Goal: Obtain resource: Download file/media

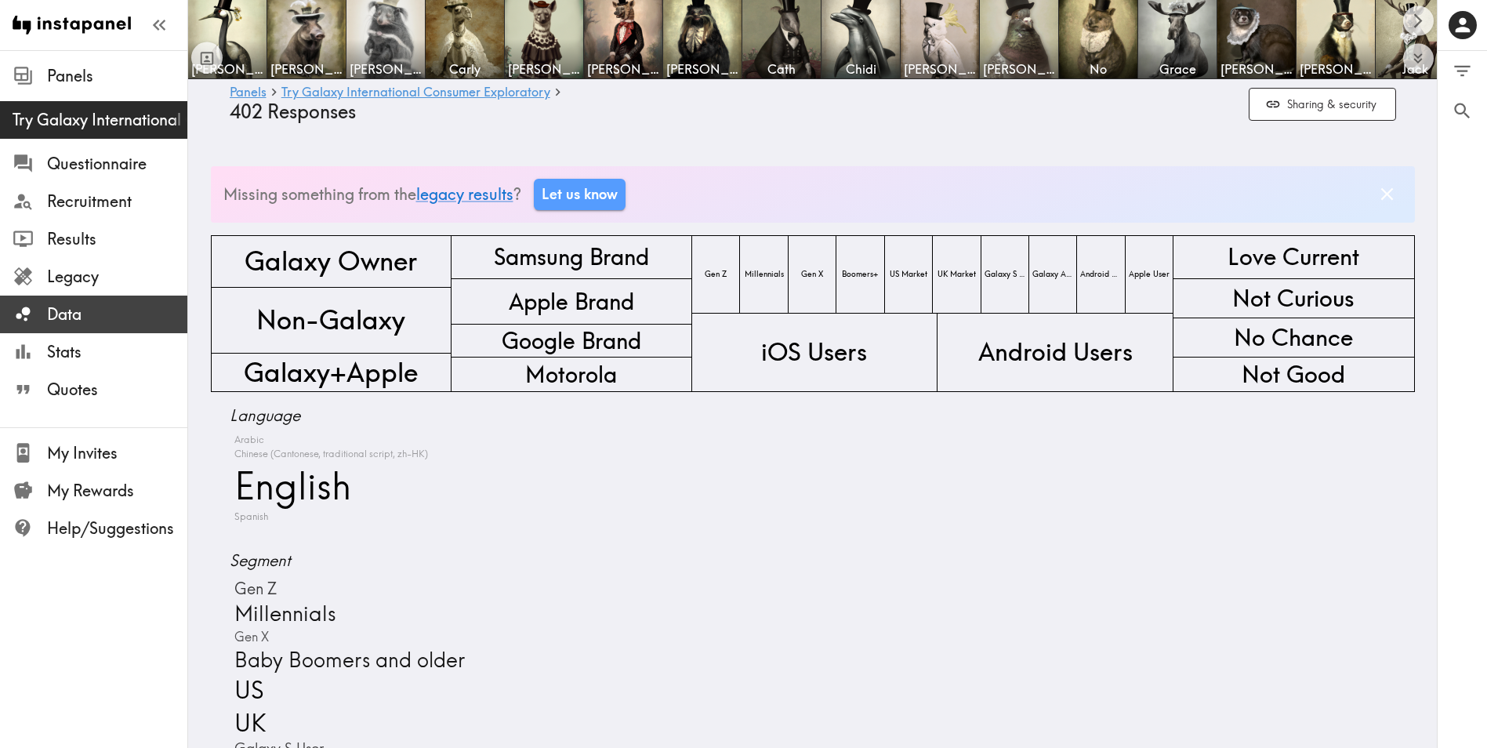
click at [118, 328] on div "Data" at bounding box center [93, 314] width 187 height 41
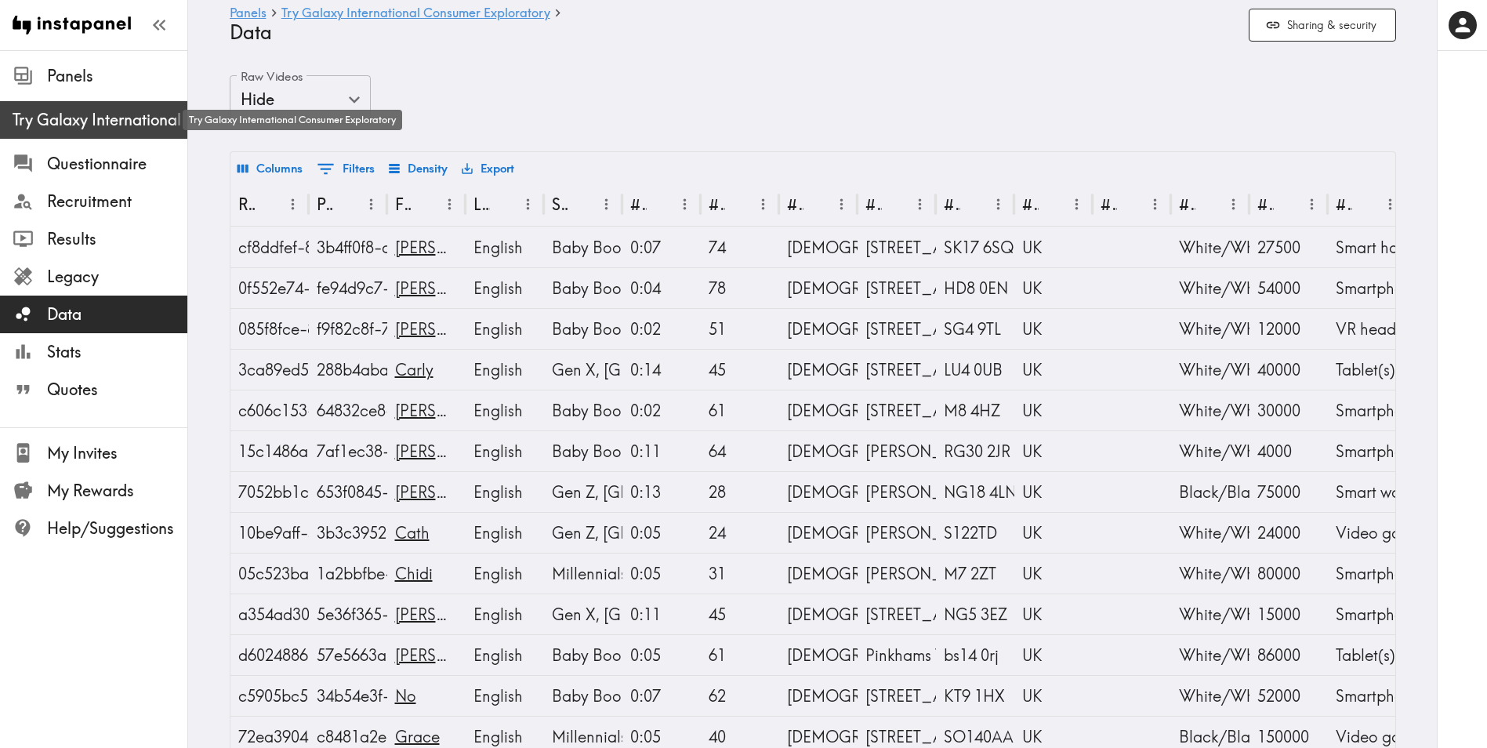
click at [106, 122] on span "Try Galaxy International Consumer Exploratory" at bounding box center [100, 120] width 175 height 22
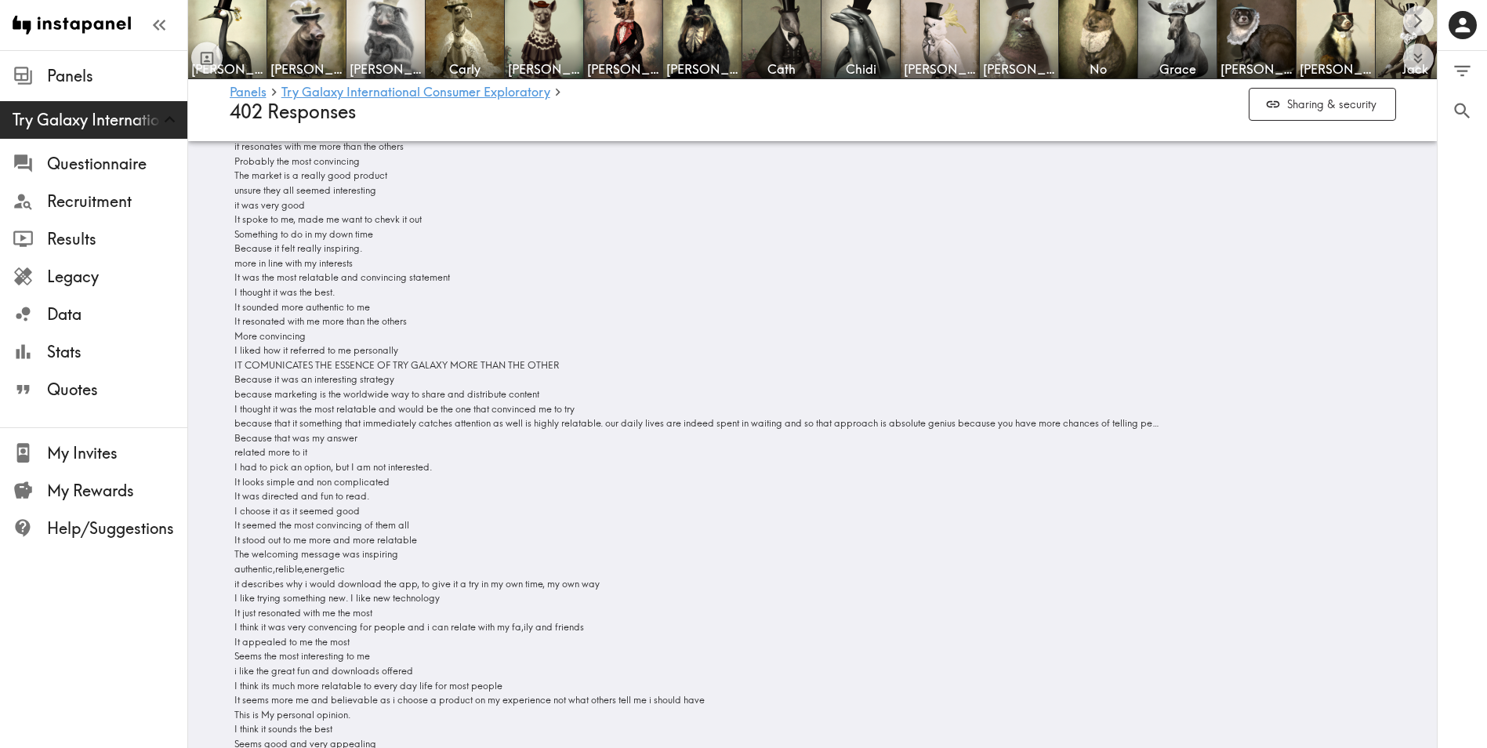
scroll to position [13791, 0]
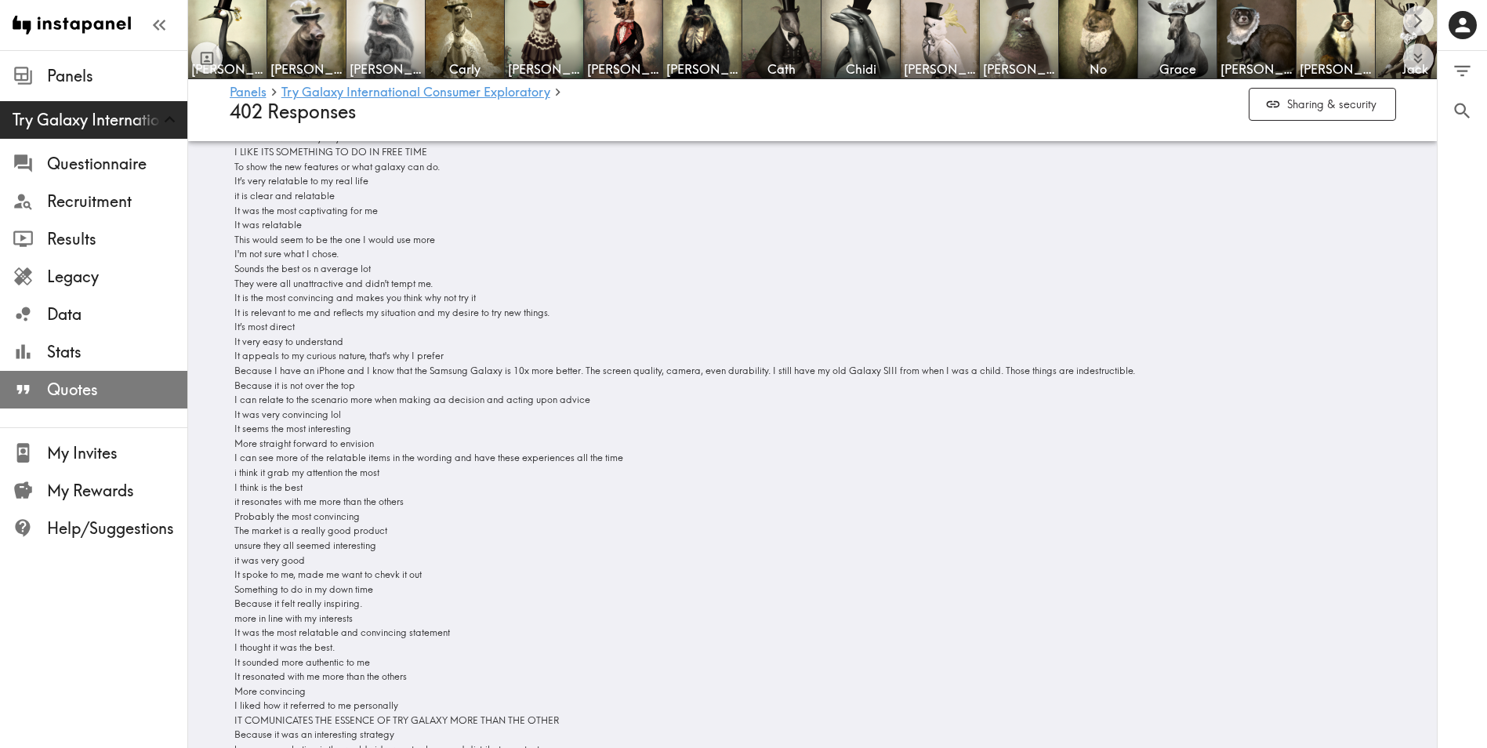
click at [69, 390] on span "Quotes" at bounding box center [117, 390] width 140 height 22
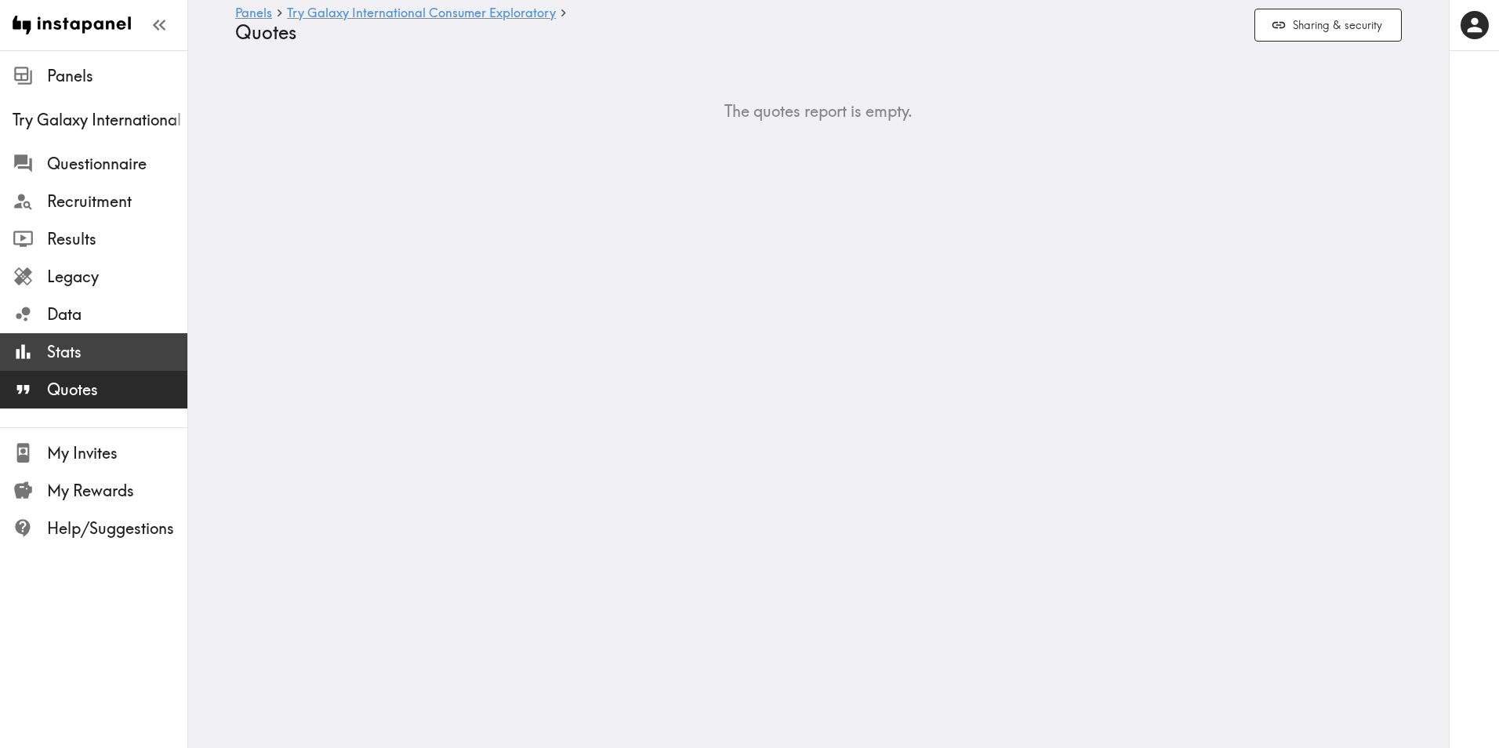
click at [126, 336] on div "Stats" at bounding box center [93, 352] width 187 height 41
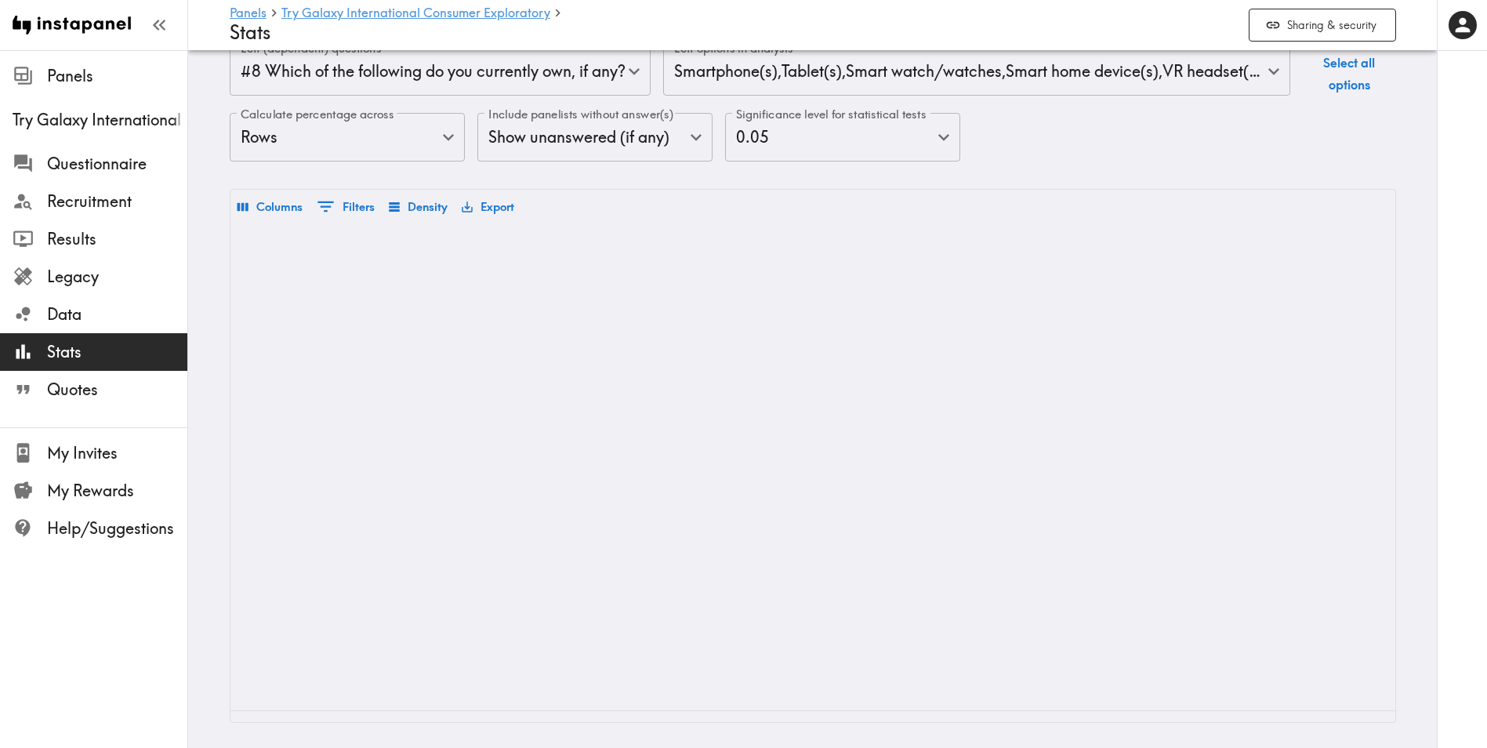
scroll to position [0, 25225]
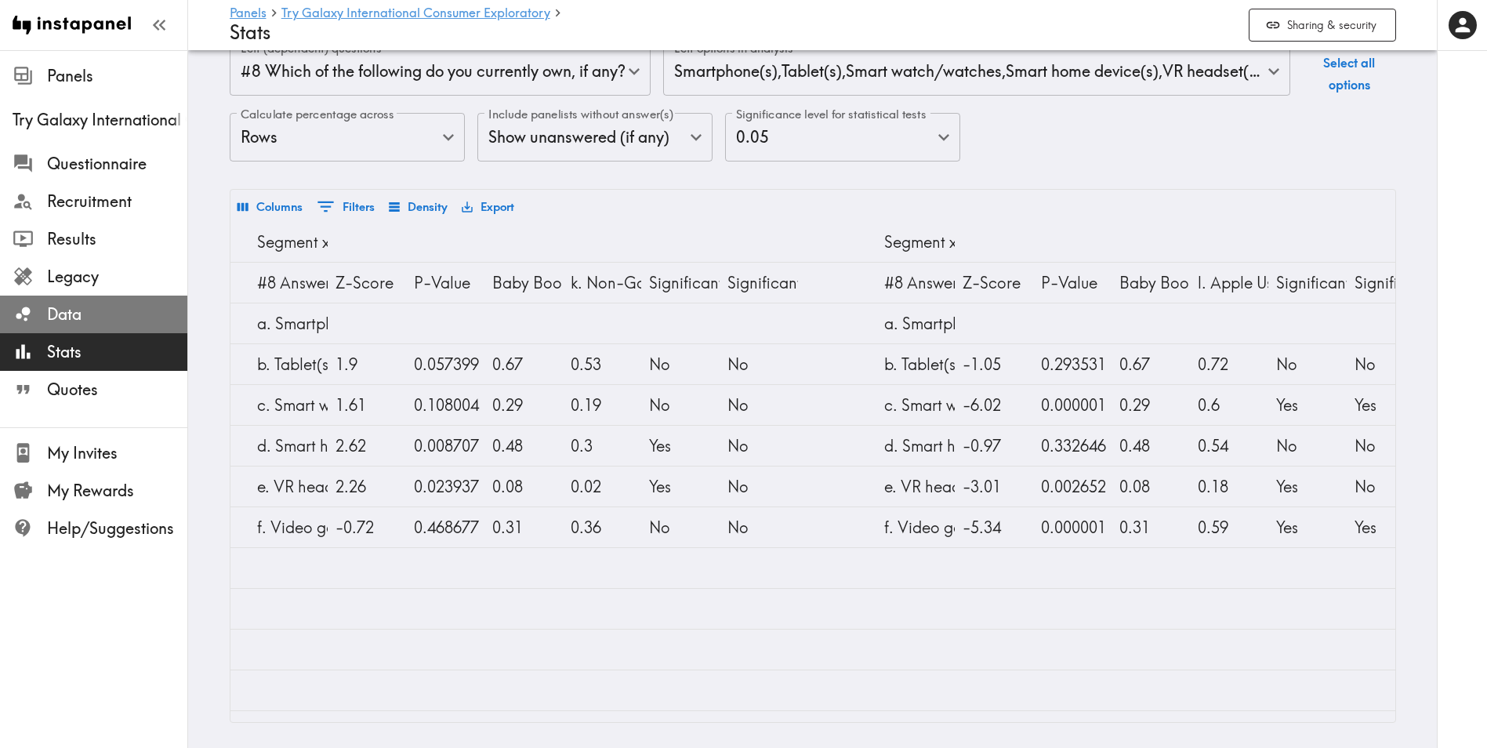
click at [106, 314] on span "Data" at bounding box center [117, 314] width 140 height 22
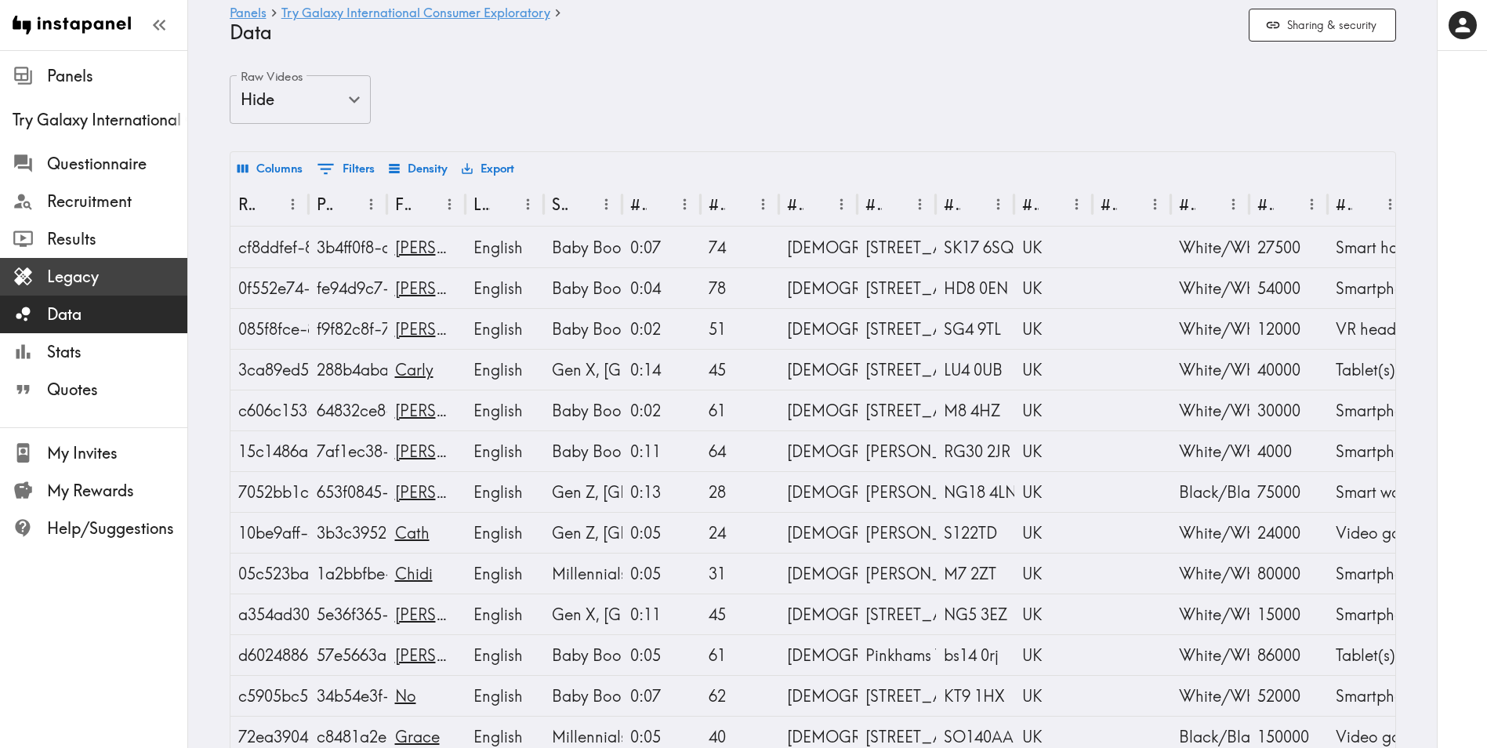
drag, startPoint x: 90, startPoint y: 271, endPoint x: 103, endPoint y: 271, distance: 12.5
click at [91, 271] on span "Legacy" at bounding box center [117, 277] width 140 height 22
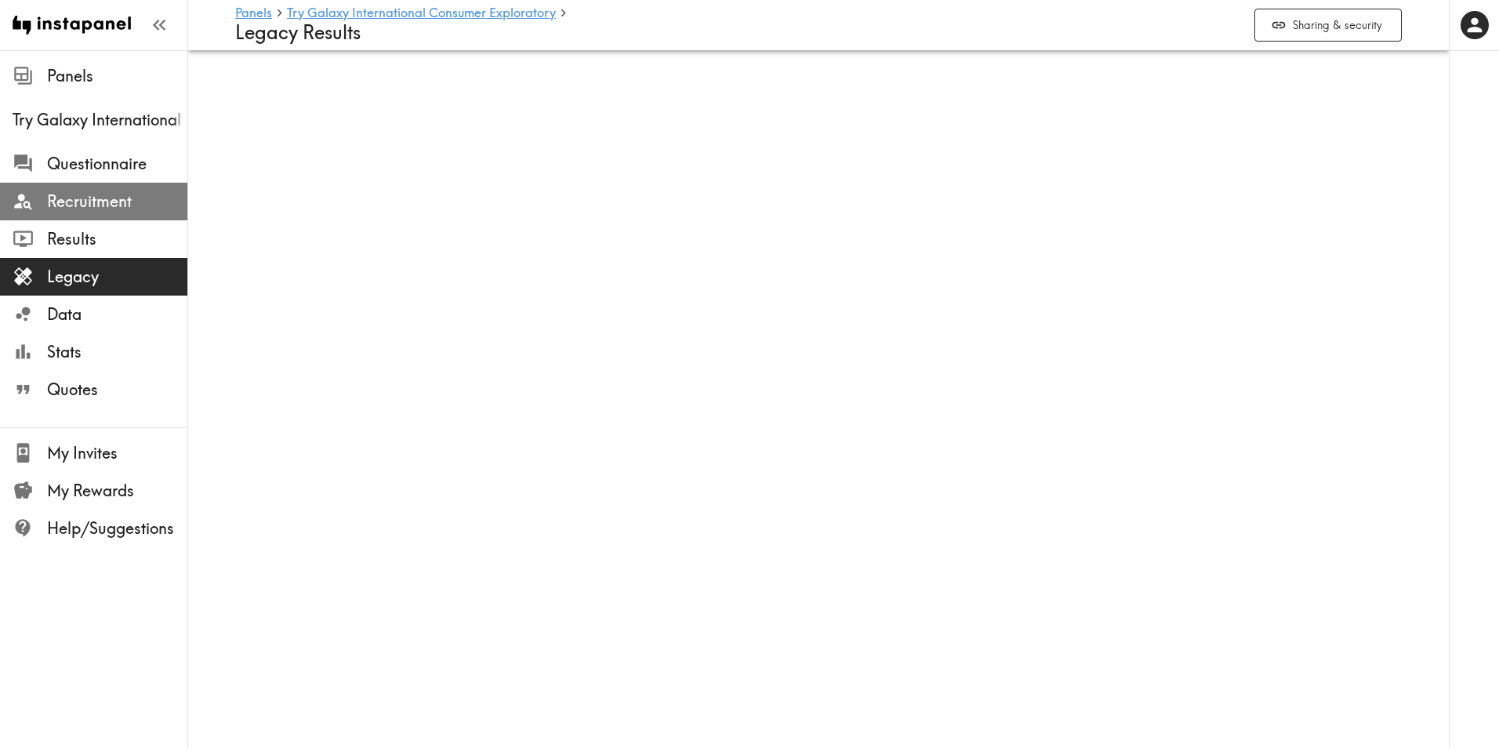
click at [122, 194] on span "Recruitment" at bounding box center [117, 202] width 140 height 22
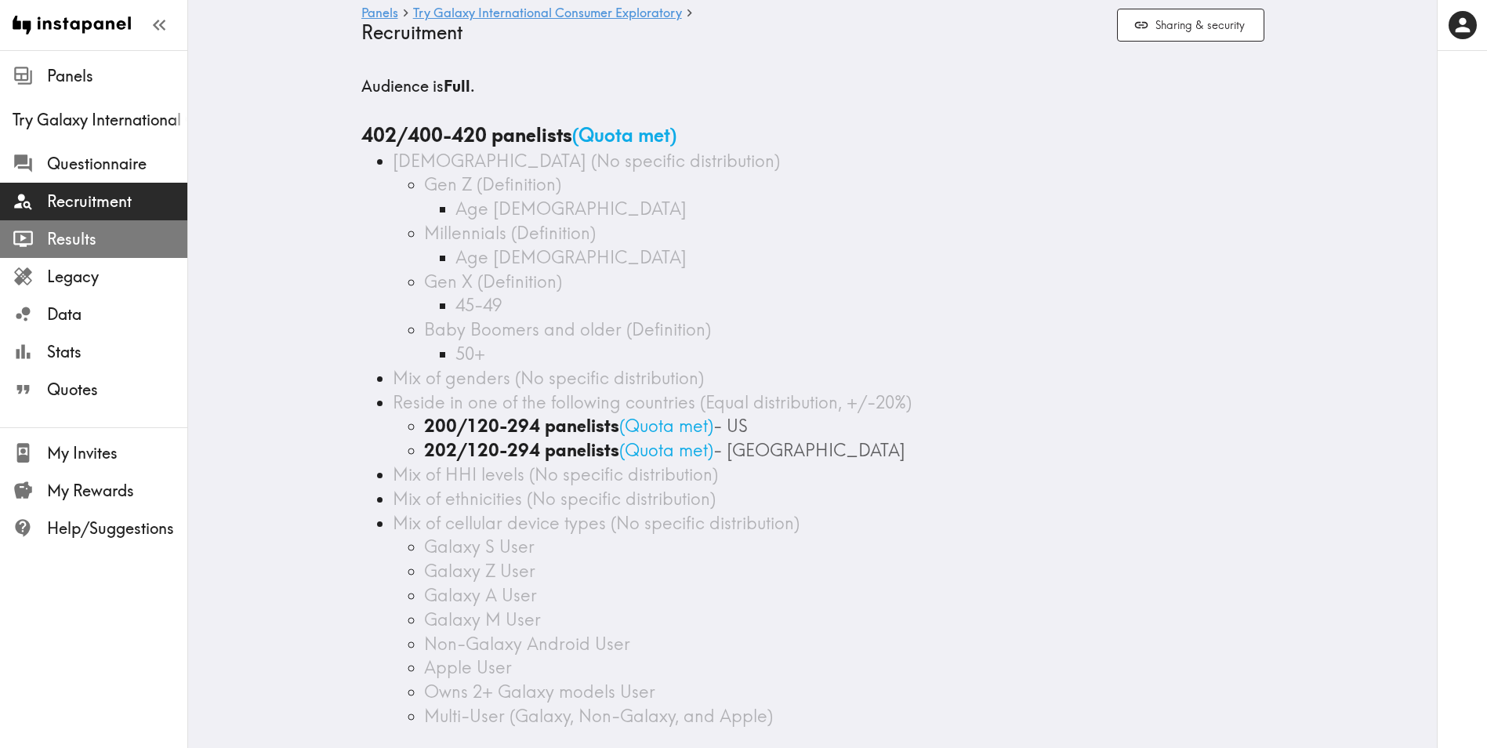
click at [99, 223] on div "Results" at bounding box center [93, 239] width 187 height 41
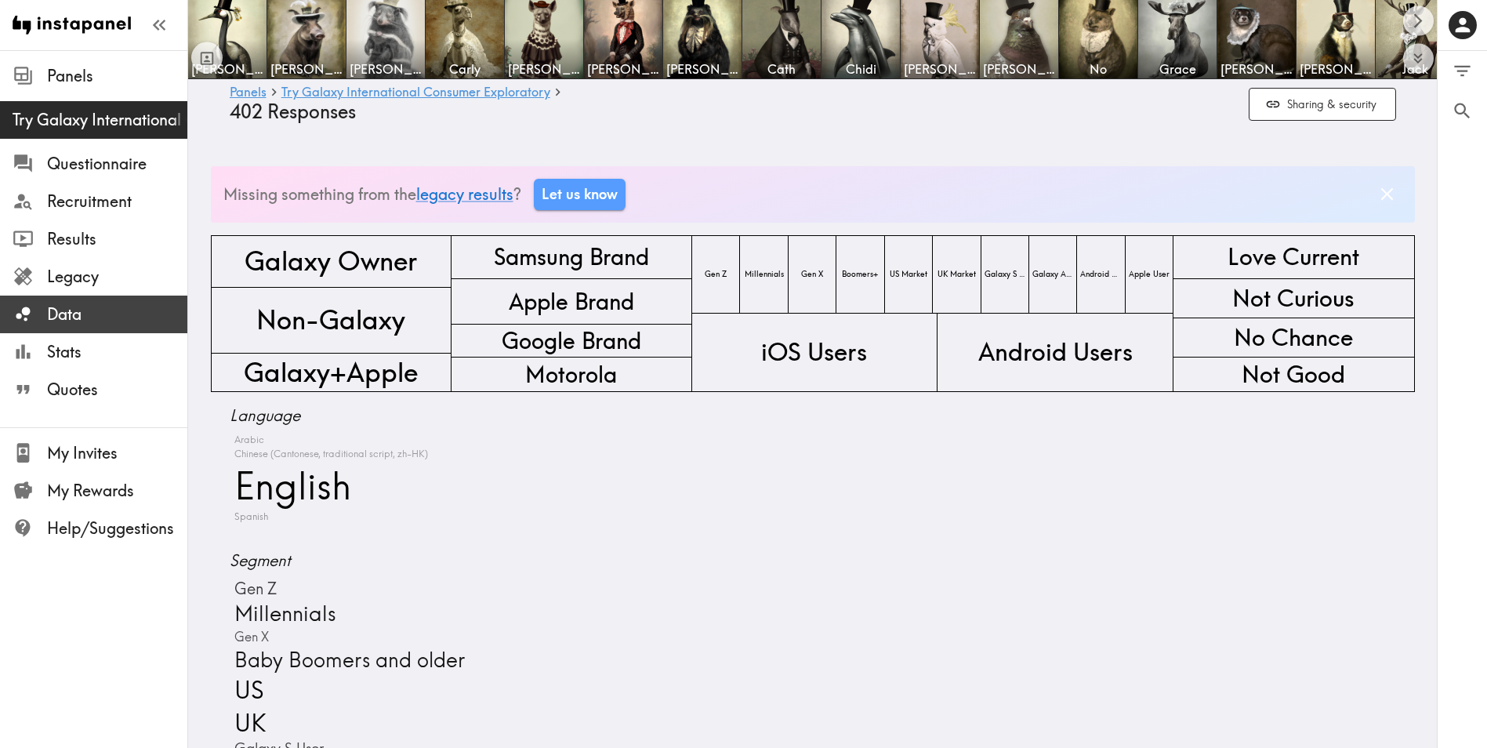
click at [91, 314] on span "Data" at bounding box center [117, 314] width 140 height 22
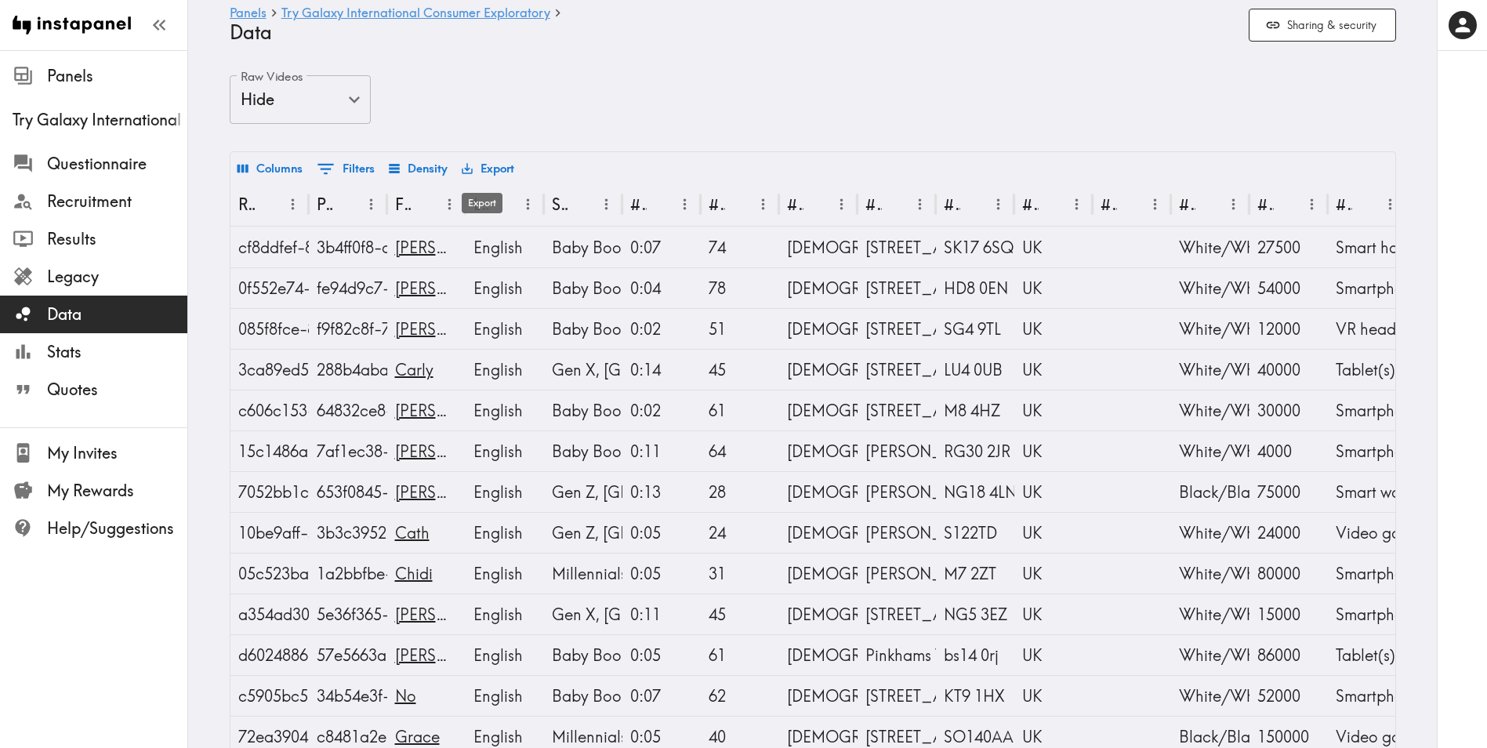
click at [476, 170] on button "Export" at bounding box center [488, 168] width 60 height 27
click at [551, 224] on li "Download as Excel" at bounding box center [531, 235] width 158 height 31
click at [132, 238] on span "Results" at bounding box center [117, 239] width 140 height 22
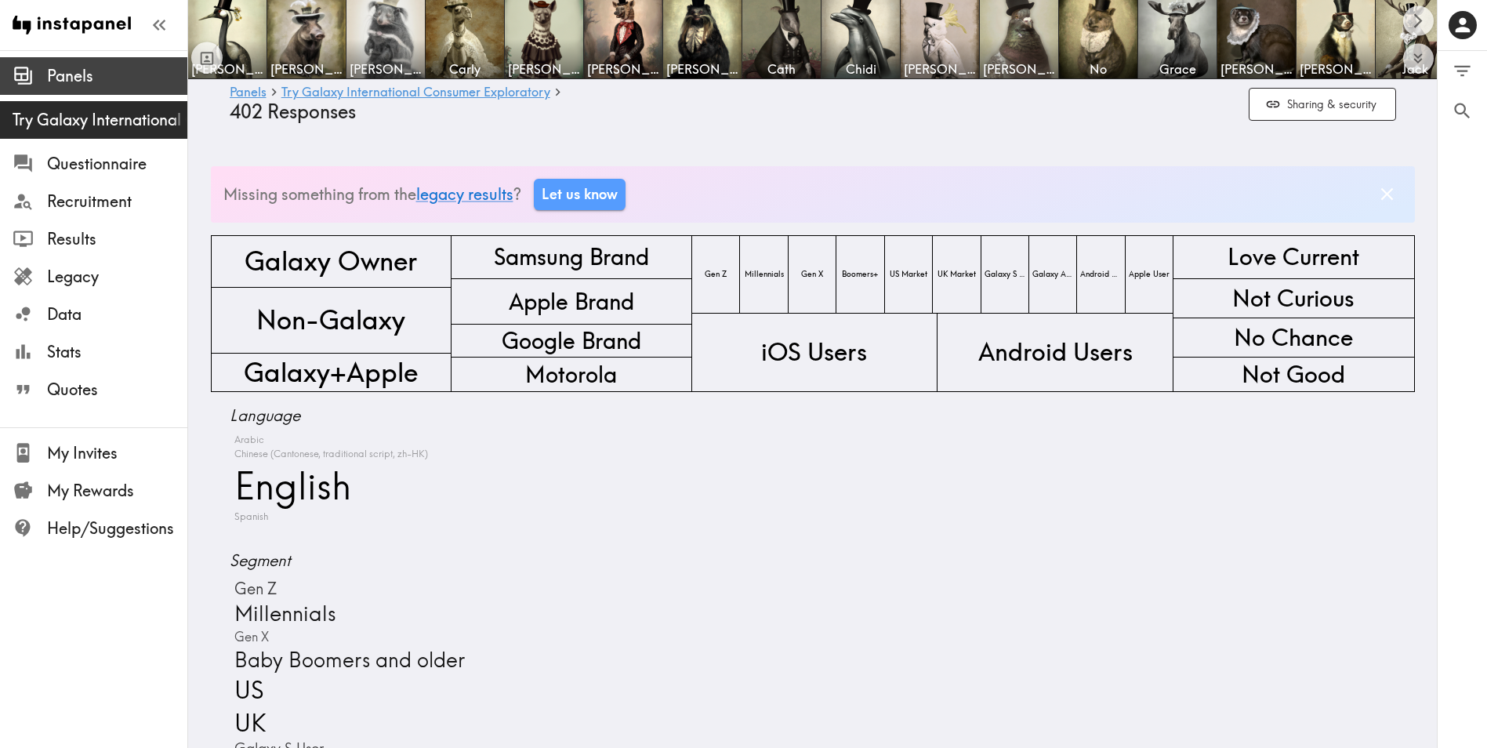
click at [111, 73] on span "Panels" at bounding box center [117, 76] width 140 height 22
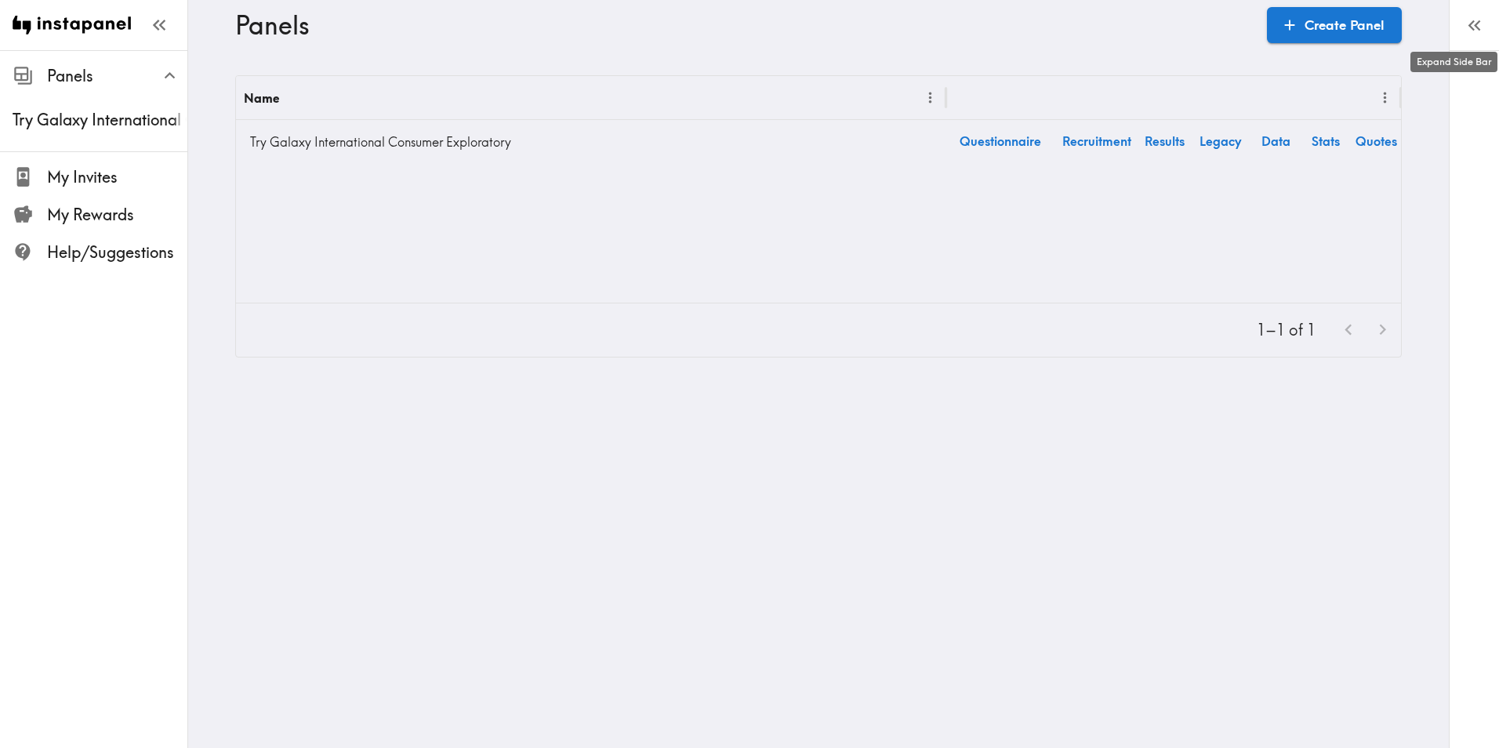
click at [1471, 27] on icon "button" at bounding box center [1471, 25] width 6 height 11
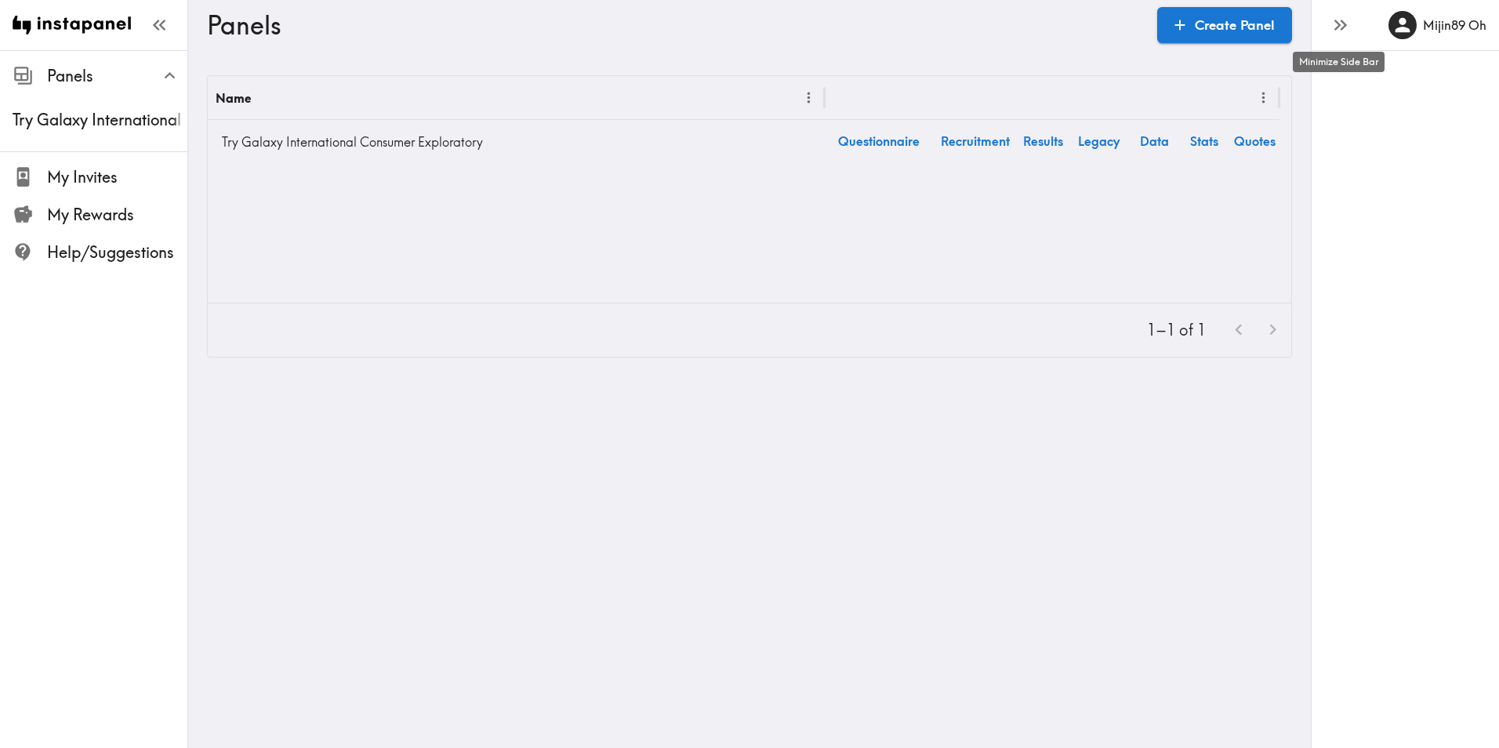
click at [1341, 20] on icon "button" at bounding box center [1344, 25] width 6 height 11
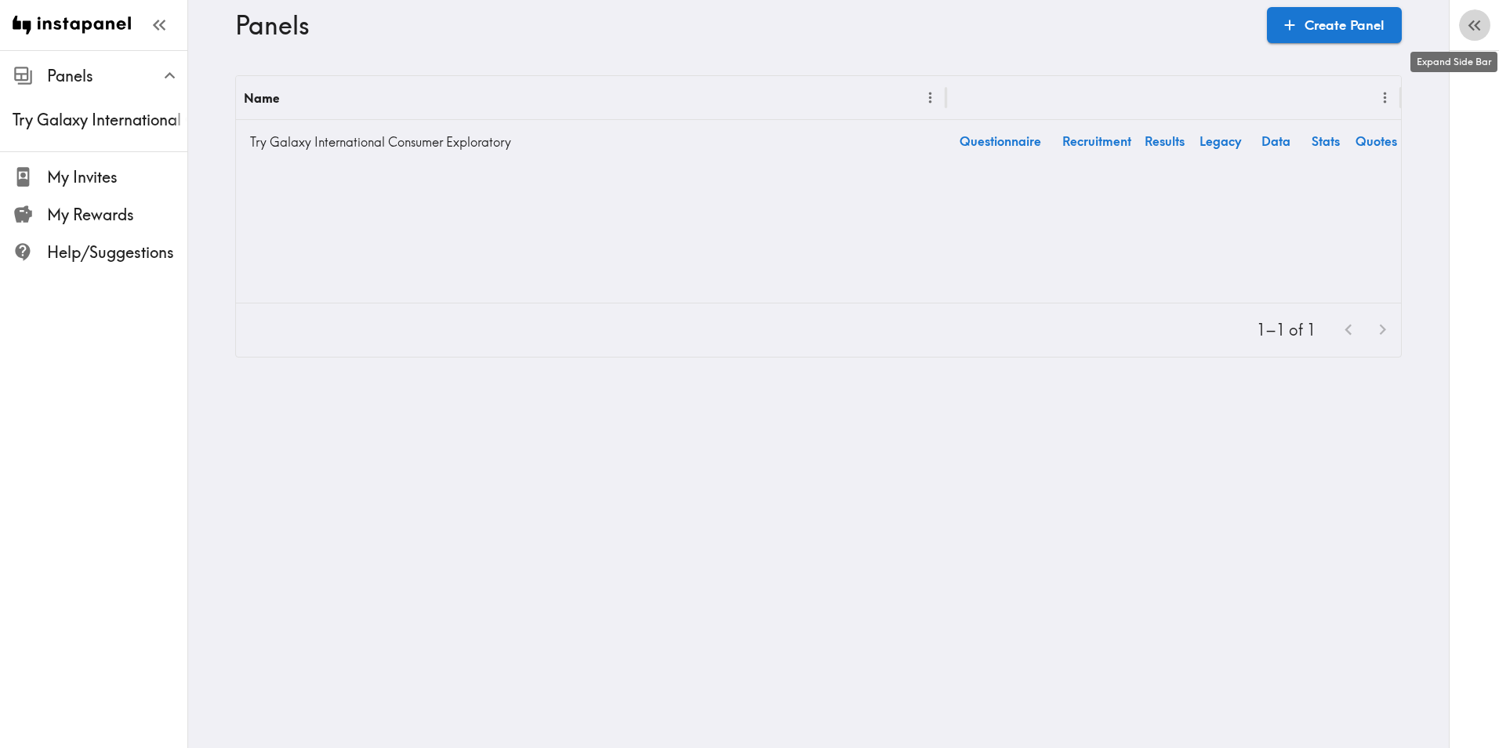
click at [1482, 30] on icon "button" at bounding box center [1474, 25] width 21 height 21
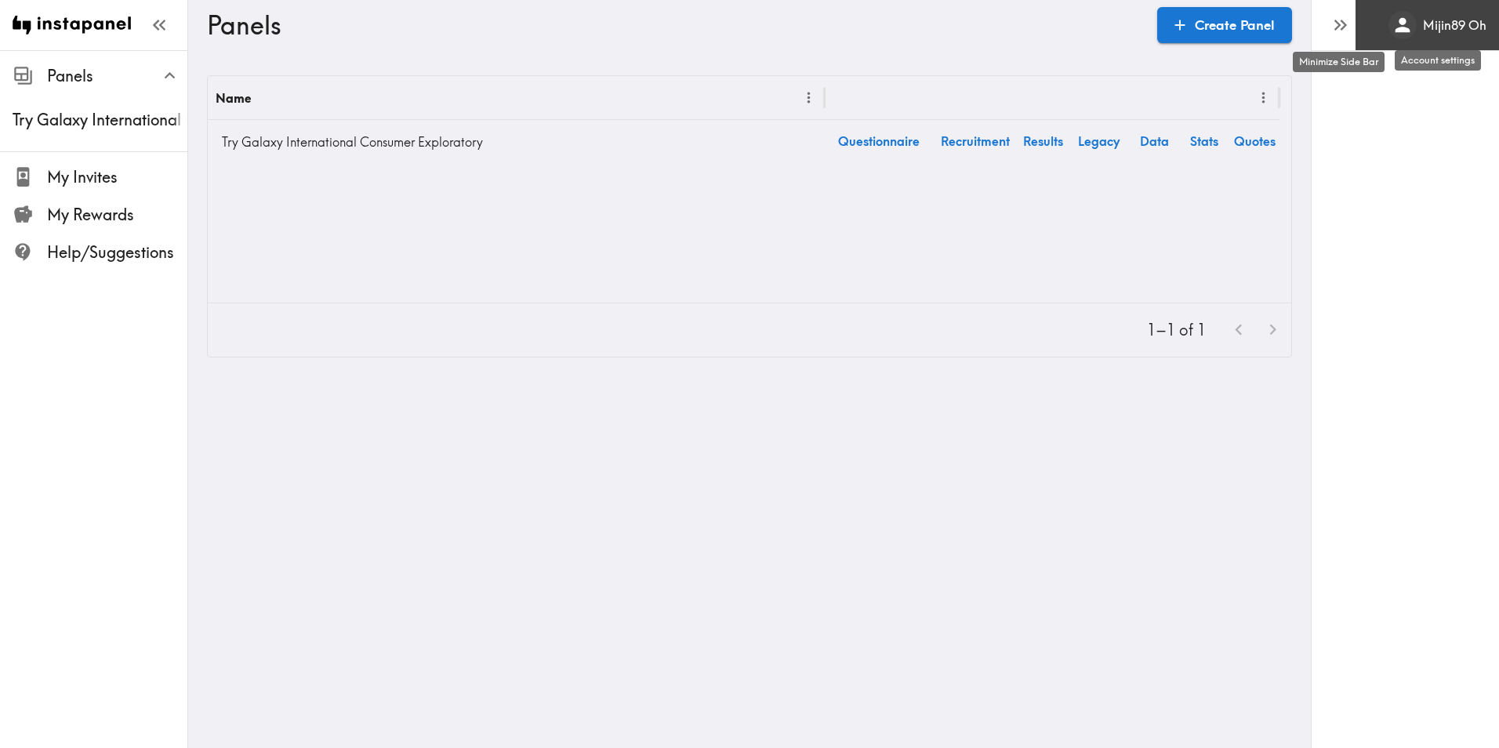
click at [1462, 33] on h6 "Mijin89 Oh" at bounding box center [1455, 24] width 64 height 17
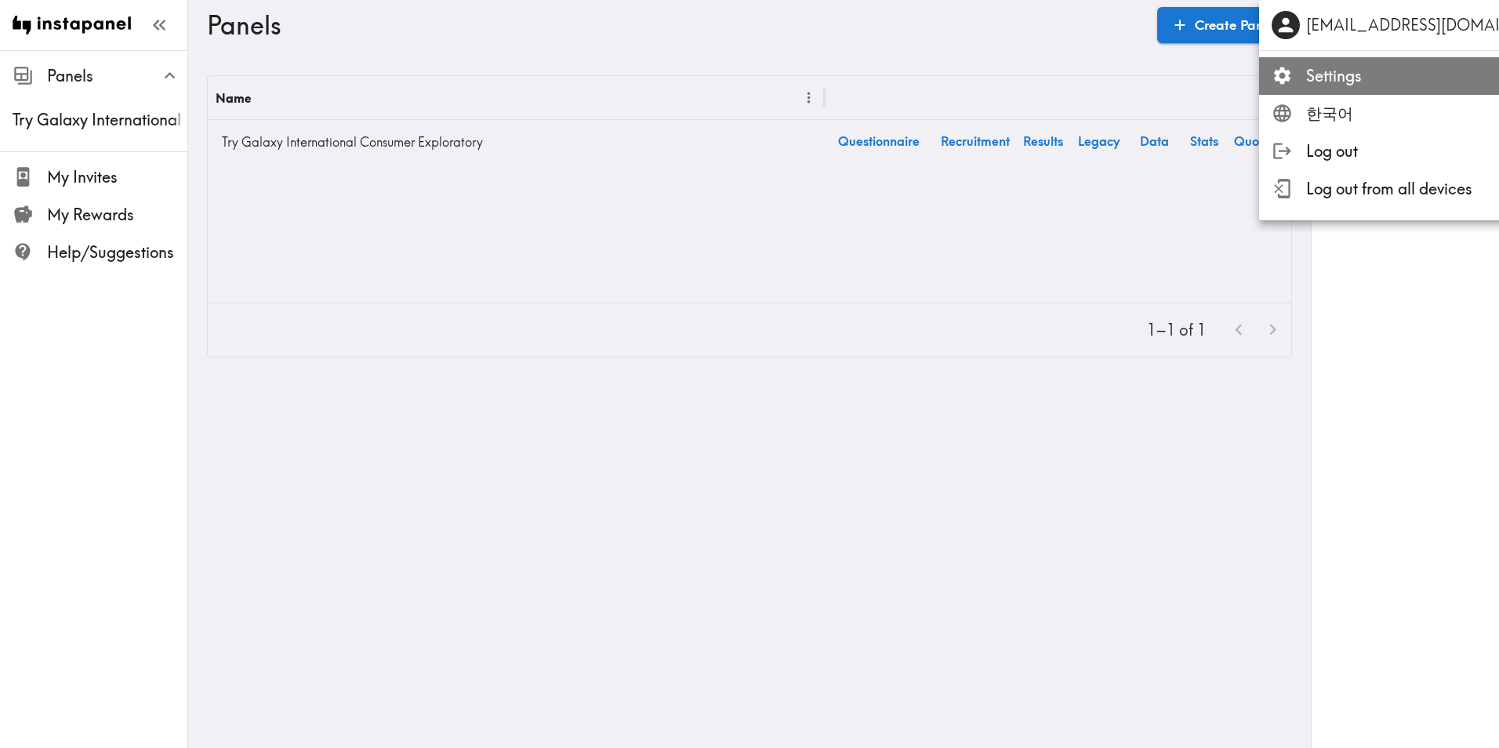
click at [1408, 85] on span "Settings" at bounding box center [1446, 76] width 280 height 22
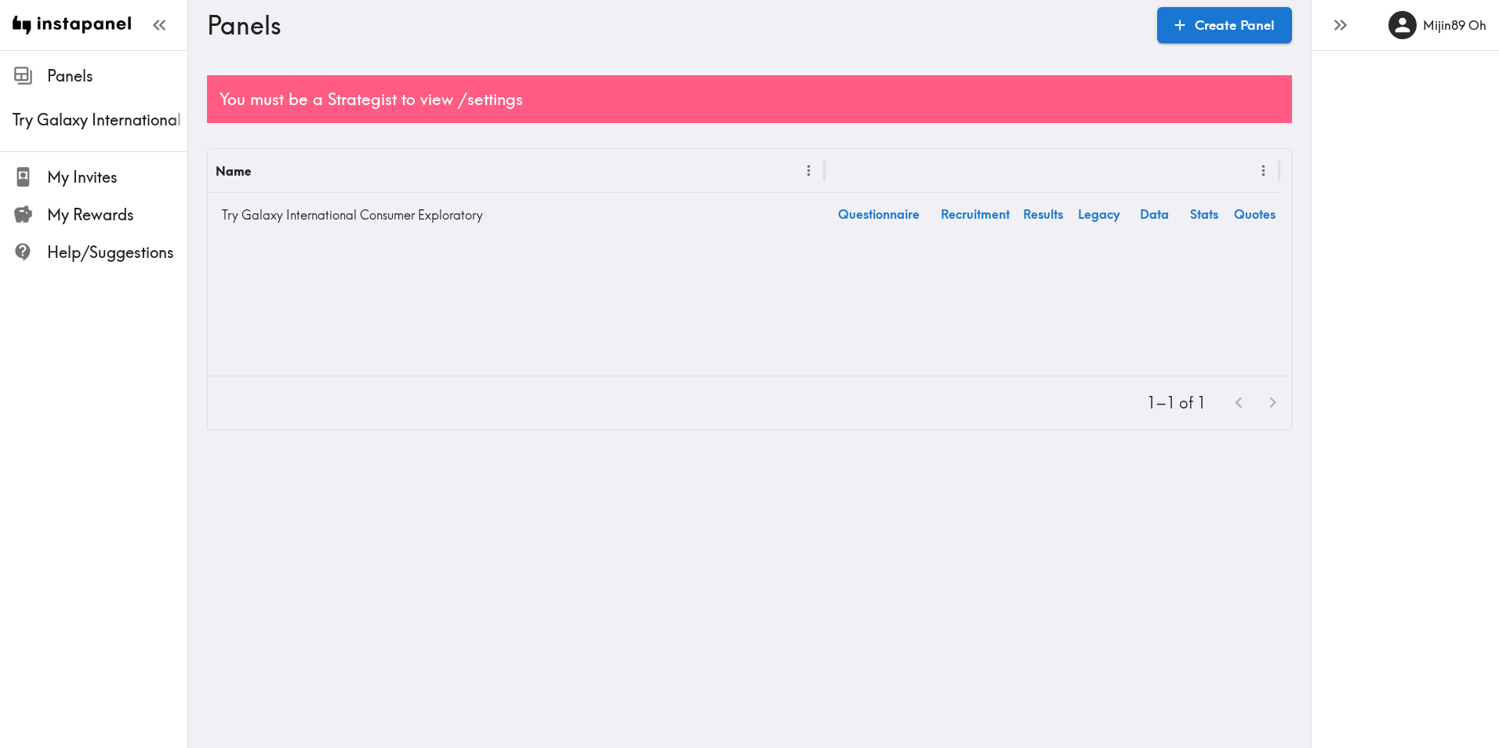
click at [1247, 454] on main "Panels Create Panel You must be a Strategist to view /settings Name Try Galaxy …" at bounding box center [749, 252] width 1123 height 405
click at [1348, 30] on icon "button" at bounding box center [1340, 24] width 21 height 21
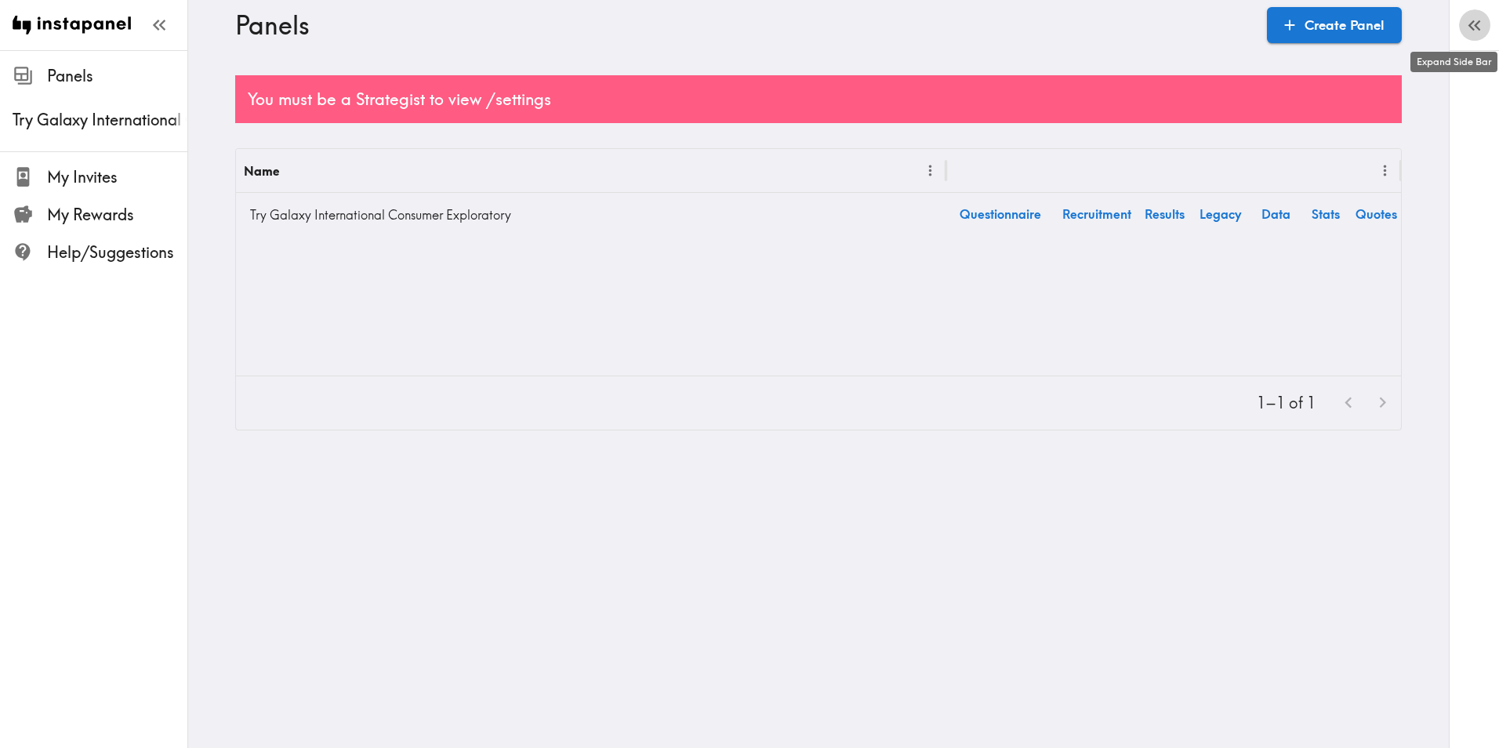
click at [1475, 27] on icon "button" at bounding box center [1477, 25] width 6 height 11
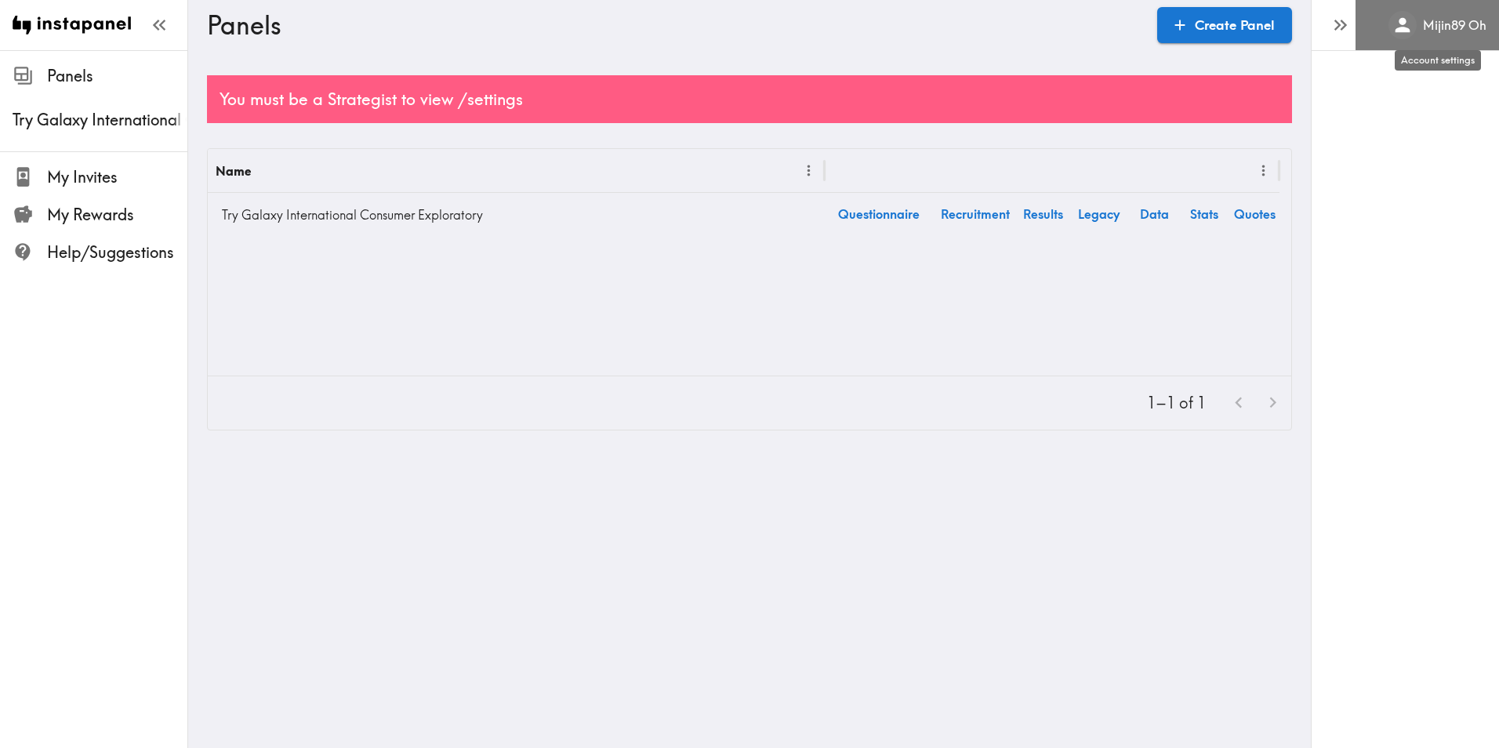
click at [1408, 21] on icon "Account Settings" at bounding box center [1403, 25] width 22 height 22
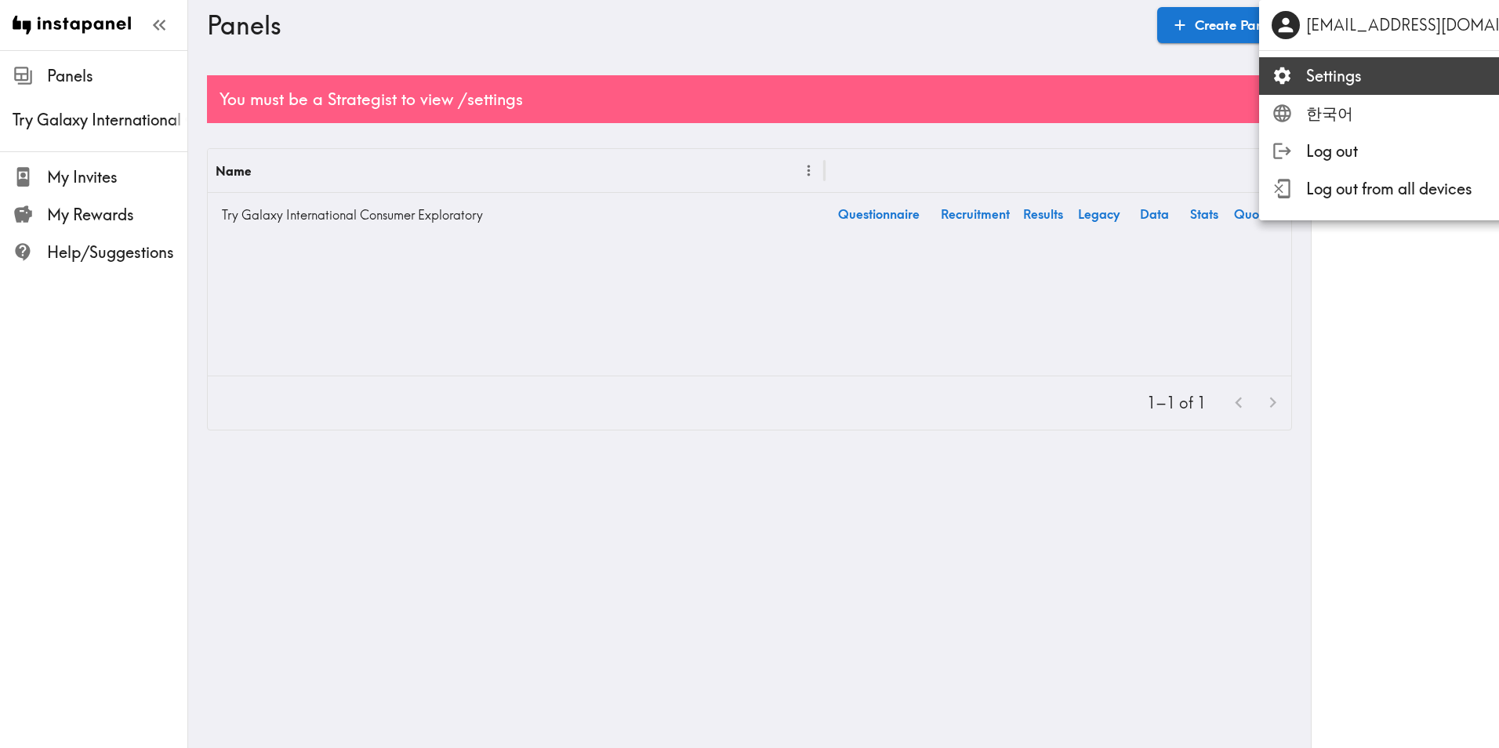
click at [1364, 86] on span "Settings" at bounding box center [1446, 76] width 280 height 22
